Goal: Transaction & Acquisition: Obtain resource

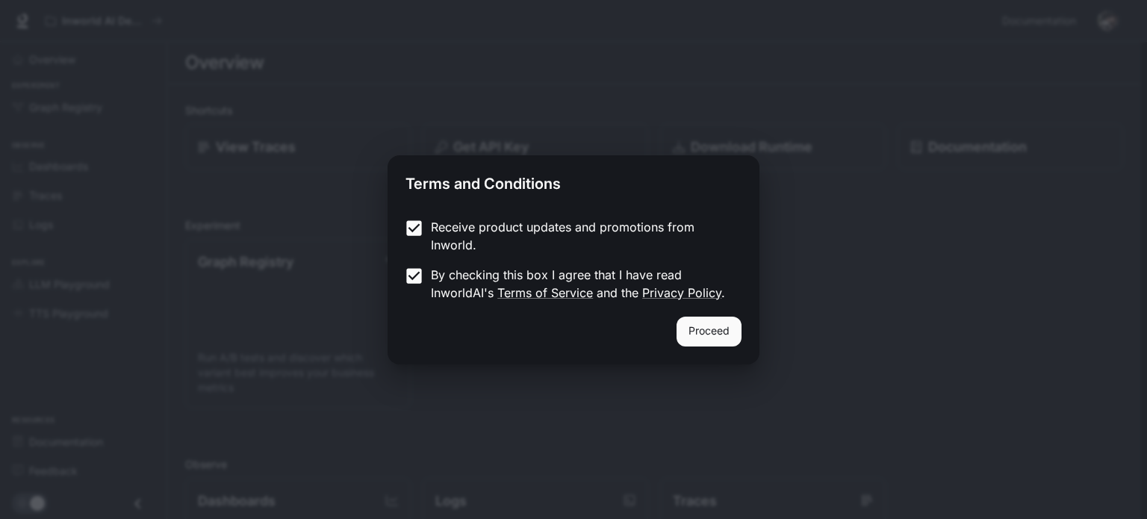
click at [702, 327] on button "Proceed" at bounding box center [709, 332] width 65 height 30
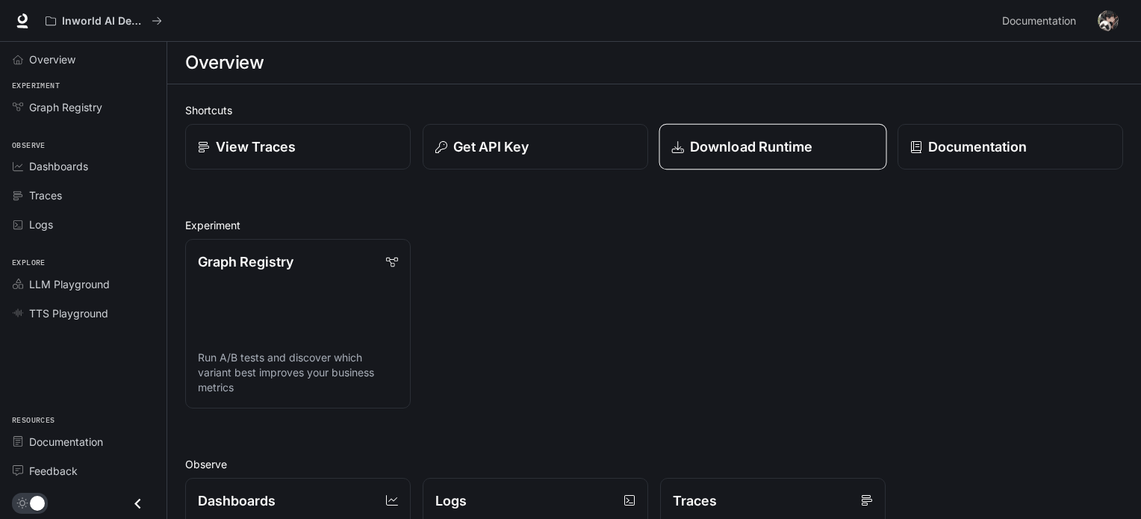
click at [764, 152] on p "Download Runtime" at bounding box center [751, 147] width 123 height 20
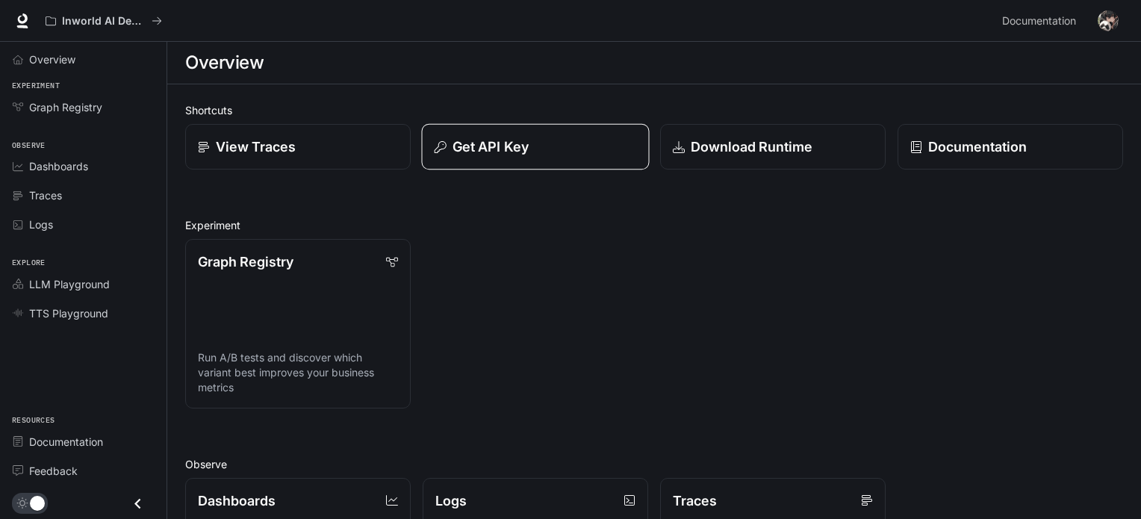
click at [508, 157] on button "Get API Key" at bounding box center [535, 147] width 228 height 46
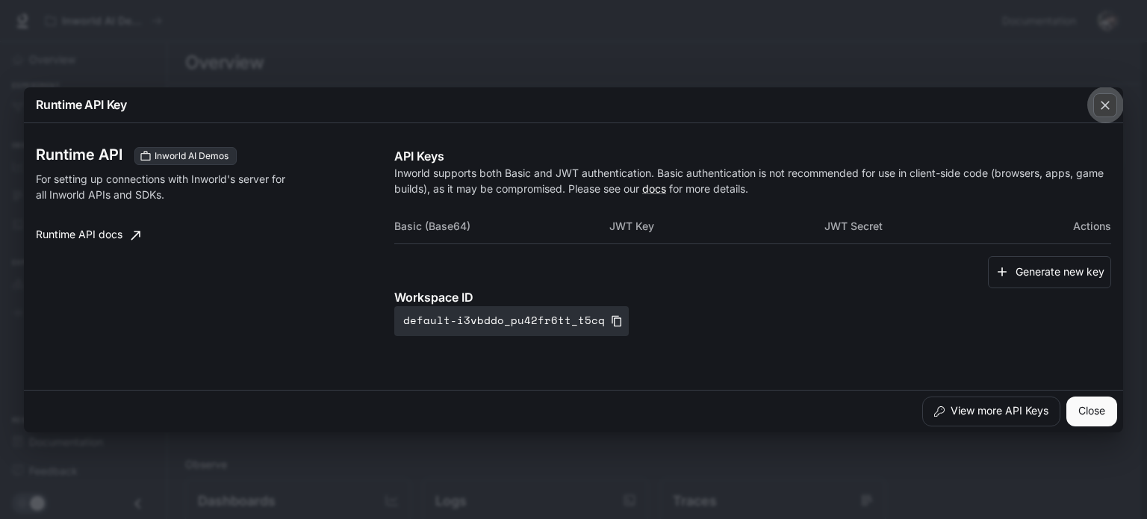
click at [1107, 113] on div "button" at bounding box center [1105, 105] width 24 height 24
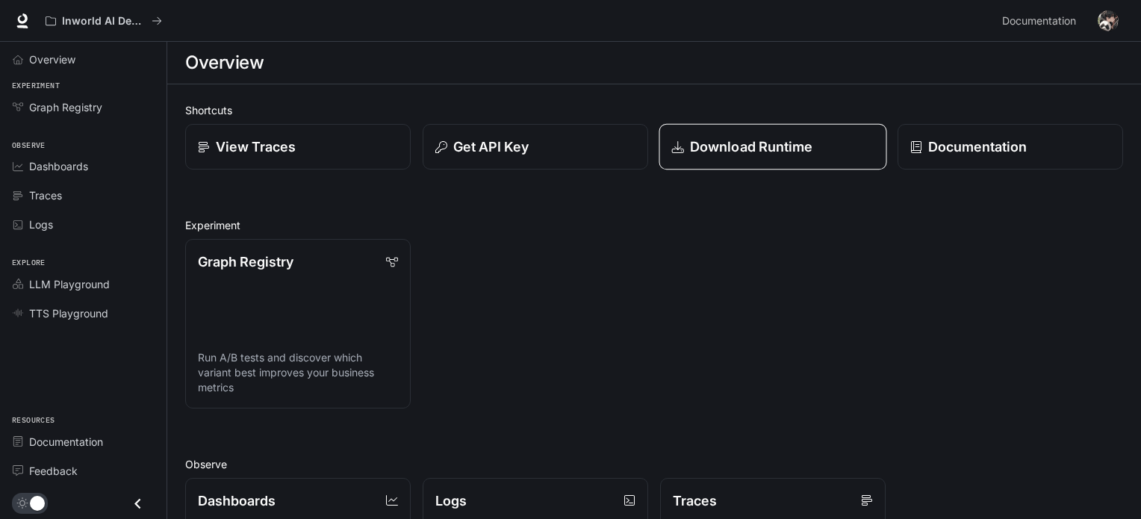
click at [714, 132] on link "Download Runtime" at bounding box center [773, 147] width 228 height 46
